Goal: Information Seeking & Learning: Learn about a topic

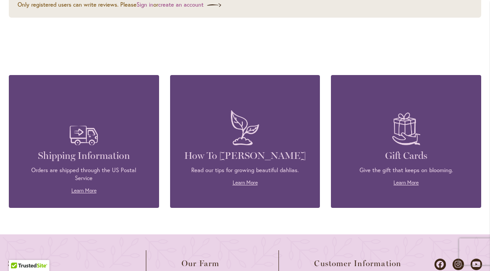
scroll to position [2093, 0]
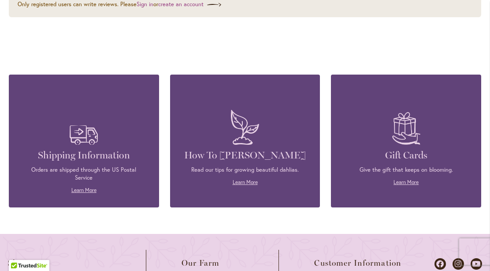
click at [241, 131] on img at bounding box center [245, 127] width 37 height 44
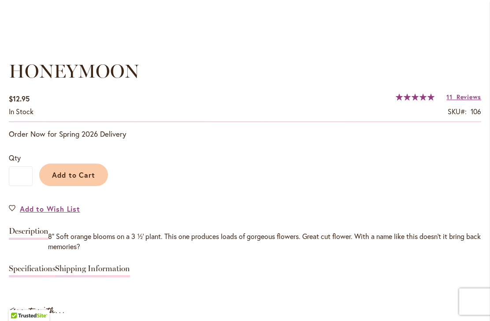
scroll to position [618, 0]
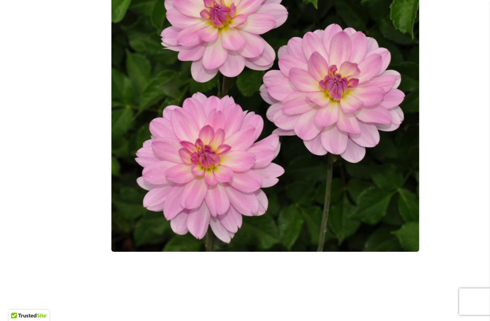
scroll to position [311, 0]
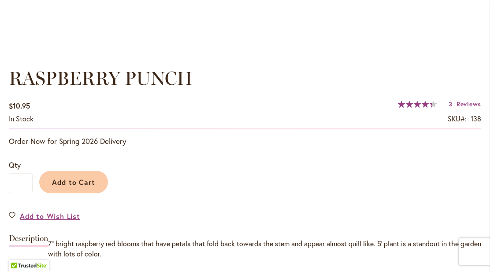
scroll to position [617, 0]
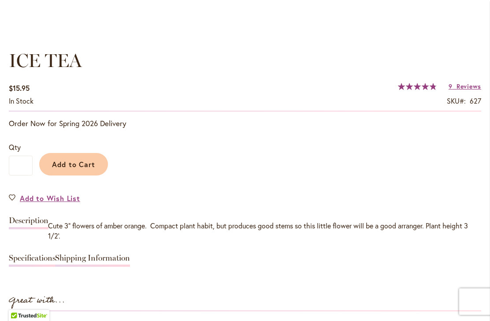
scroll to position [627, 0]
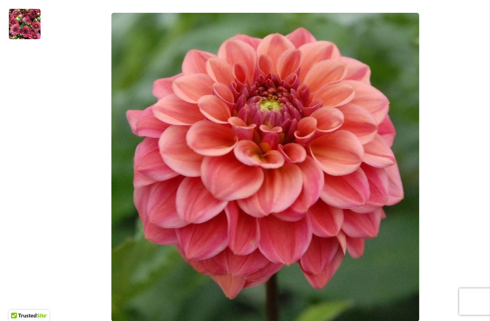
scroll to position [242, 0]
